Goal: Communication & Community: Answer question/provide support

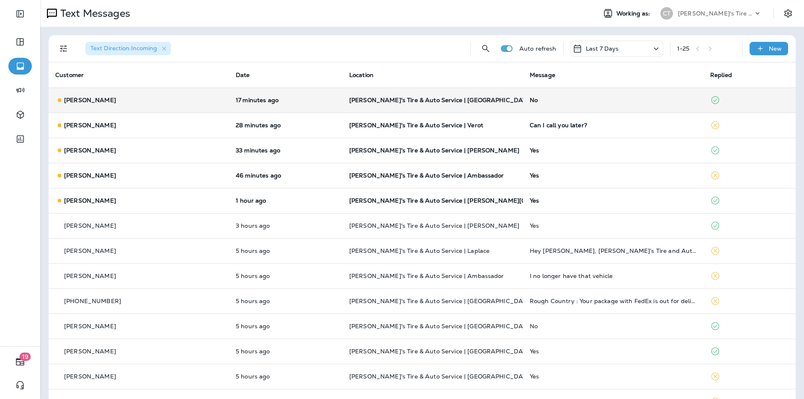
click at [588, 100] on div "No" at bounding box center [613, 100] width 167 height 7
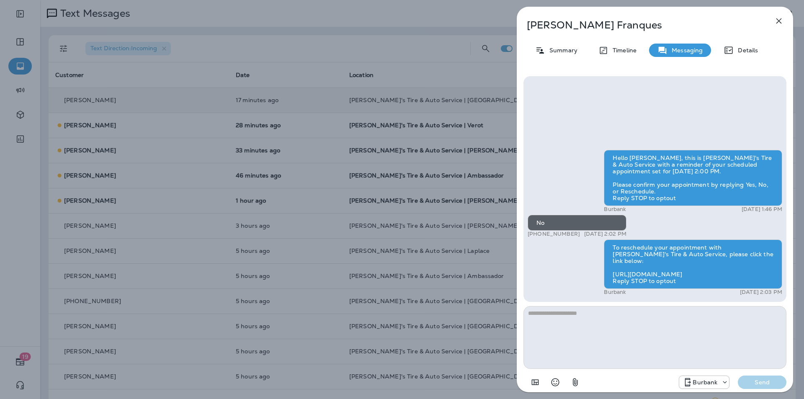
click at [415, 160] on div "[PERSON_NAME] Summary Timeline Messaging Details Hello [PERSON_NAME], this is […" at bounding box center [402, 199] width 804 height 399
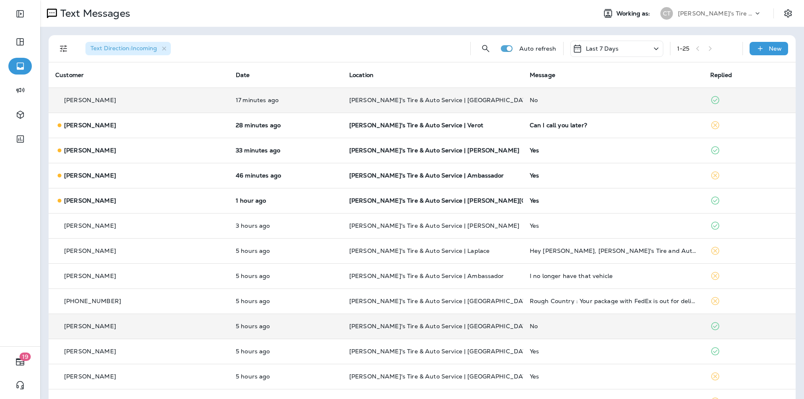
click at [575, 325] on div "No" at bounding box center [613, 326] width 167 height 7
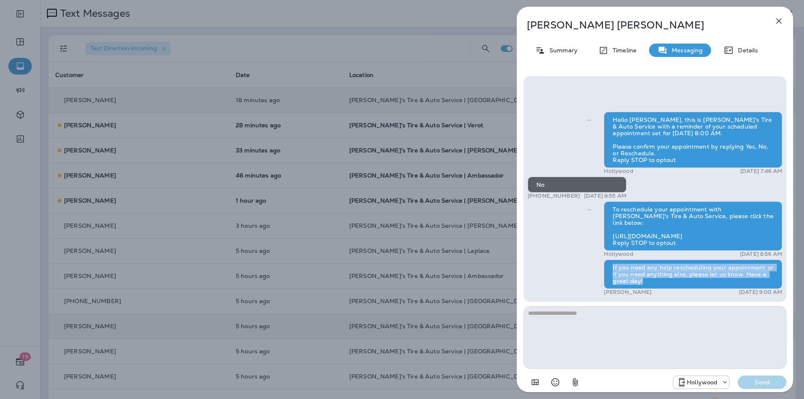
drag, startPoint x: 612, startPoint y: 267, endPoint x: 642, endPoint y: 280, distance: 32.8
click at [642, 280] on div "If you need any help rescheduling your appointment or if you need anything else…" at bounding box center [693, 274] width 178 height 29
copy div "If you need any help rescheduling your appointment or if you need anything else…"
click at [782, 20] on icon "button" at bounding box center [779, 21] width 10 height 10
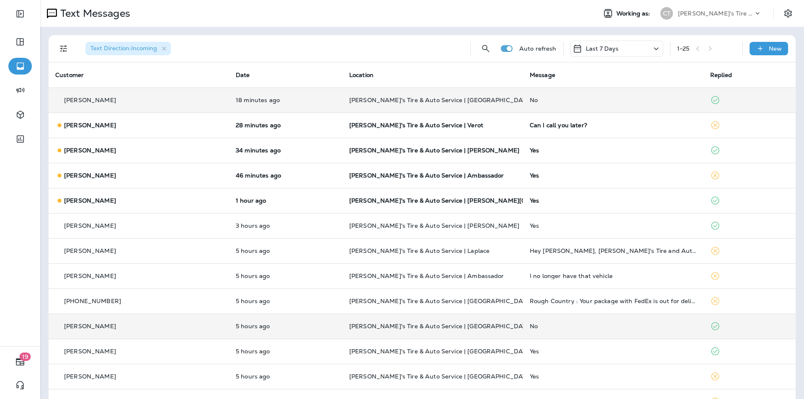
click at [590, 97] on div "No" at bounding box center [613, 100] width 167 height 7
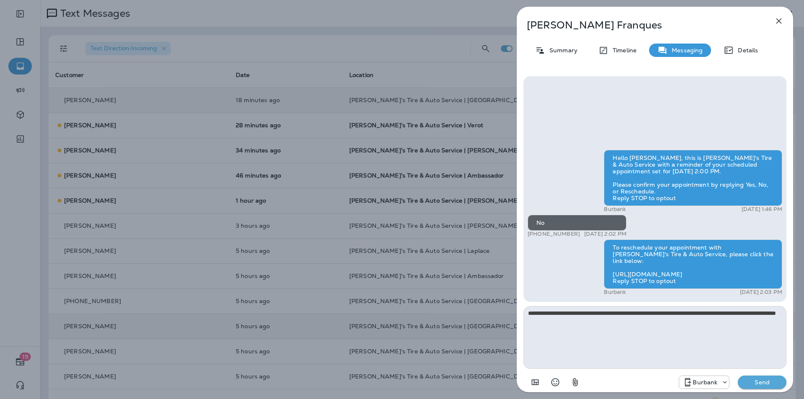
type textarea "**********"
click at [765, 381] on p "Send" at bounding box center [761, 382] width 35 height 8
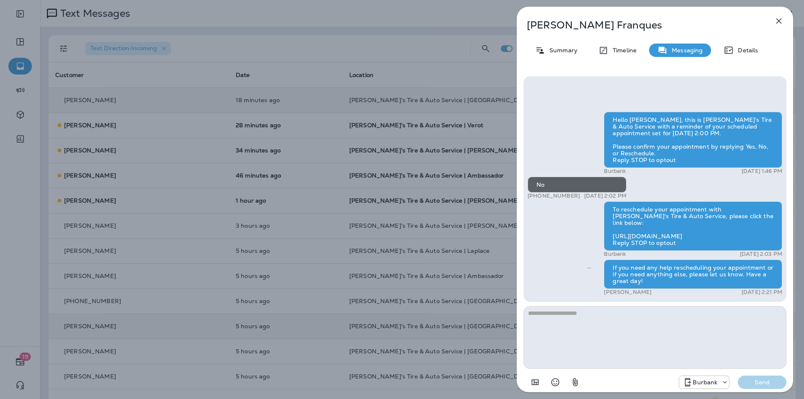
click at [778, 21] on icon "button" at bounding box center [778, 20] width 5 height 5
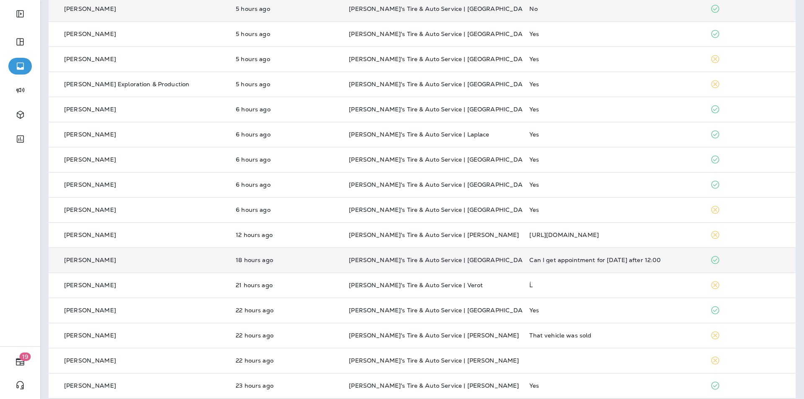
scroll to position [325, 0]
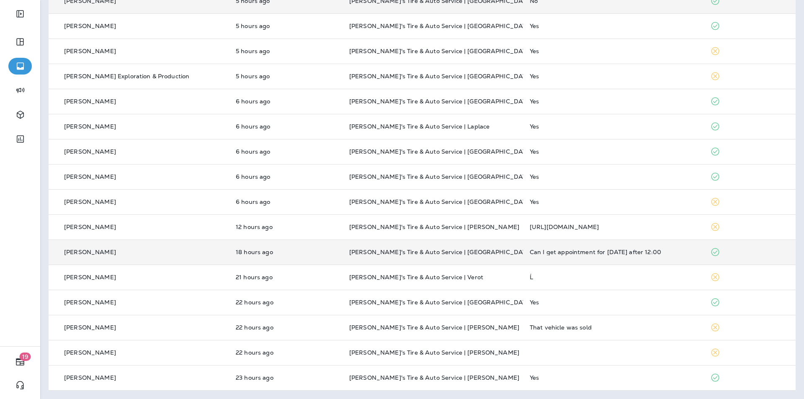
click at [672, 250] on div "Can I get appointment for [DATE] after 12:00" at bounding box center [613, 252] width 167 height 7
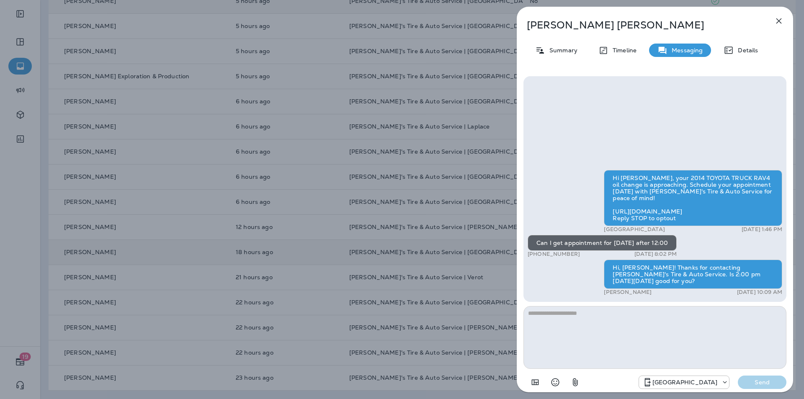
click at [780, 20] on icon "button" at bounding box center [778, 20] width 5 height 5
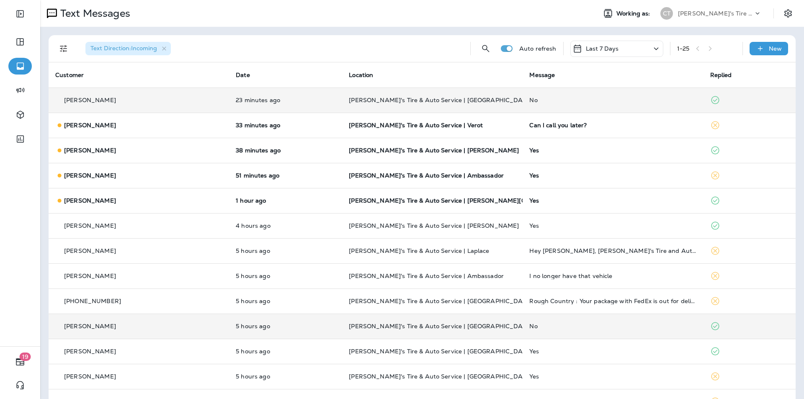
click at [629, 96] on td "No" at bounding box center [613, 100] width 180 height 25
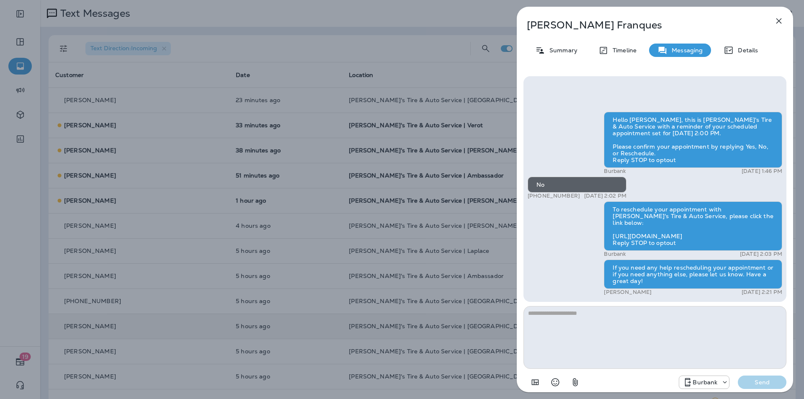
click at [780, 19] on icon "button" at bounding box center [779, 21] width 10 height 10
